Goal: Check status: Check status

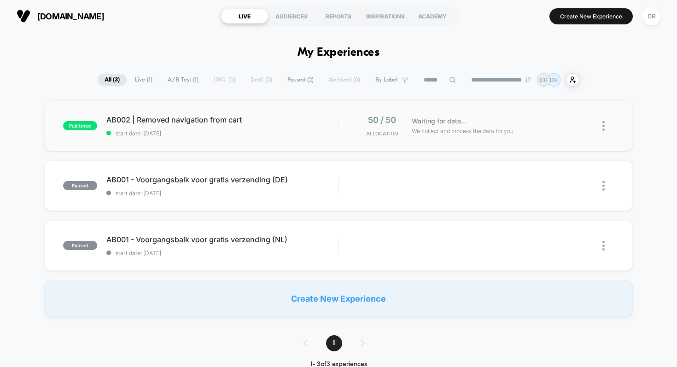
click at [226, 141] on div "published AB002 | Removed navigation from cart start date: [DATE] 50 / 50 Alloc…" at bounding box center [338, 125] width 589 height 51
